Goal: Obtain resource: Download file/media

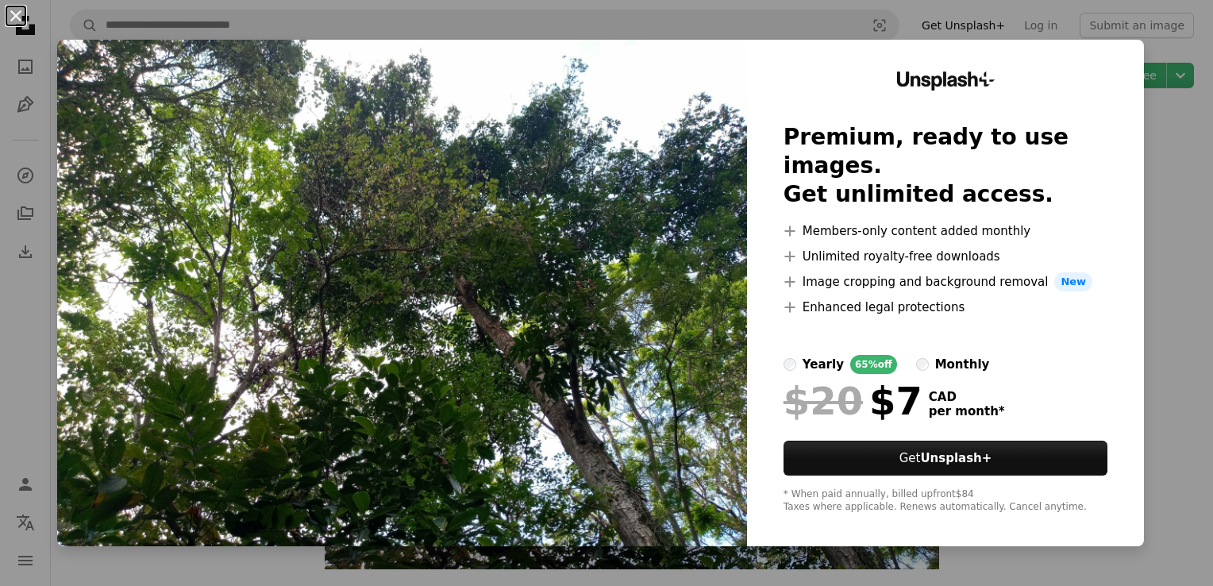
click at [18, 14] on button "An X shape" at bounding box center [15, 15] width 19 height 19
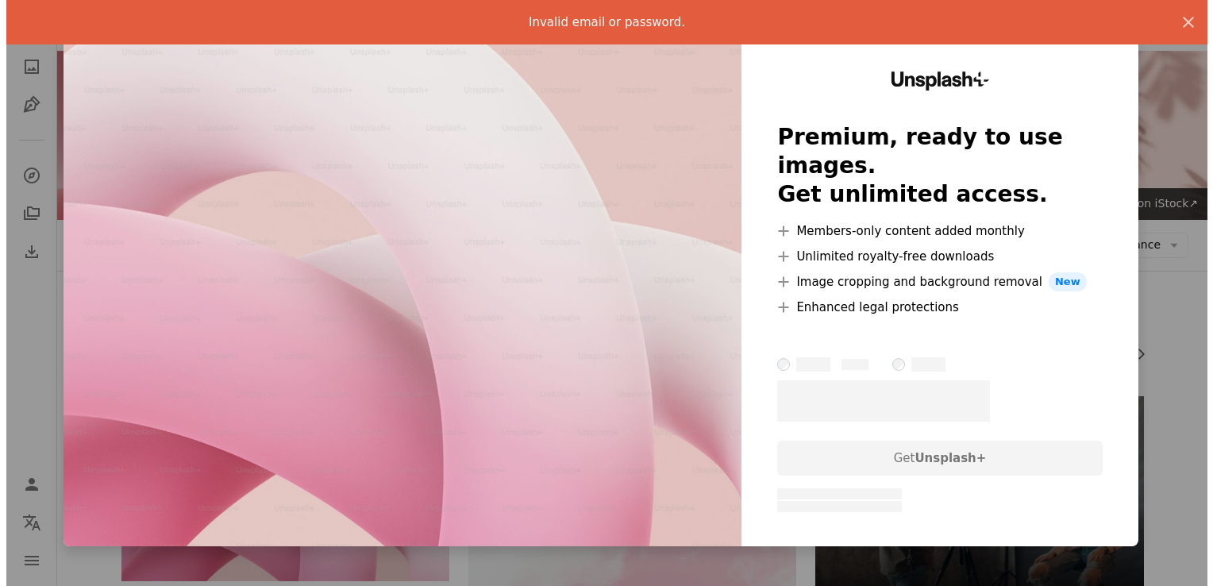
scroll to position [152, 0]
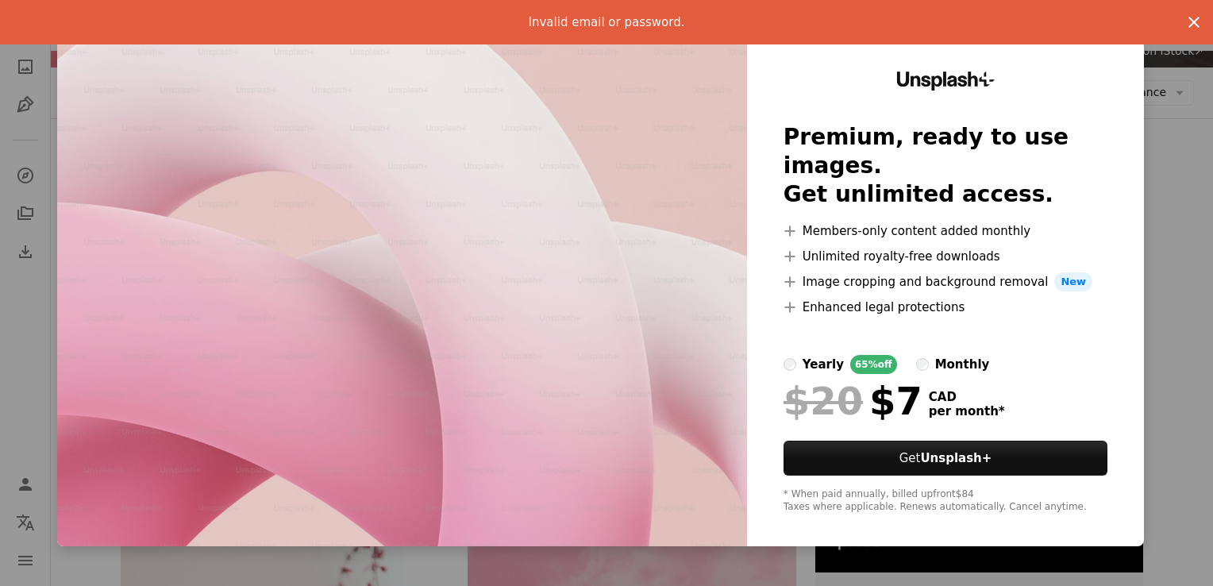
click at [1185, 39] on button "An X shape" at bounding box center [1194, 22] width 38 height 38
